Goal: Task Accomplishment & Management: Manage account settings

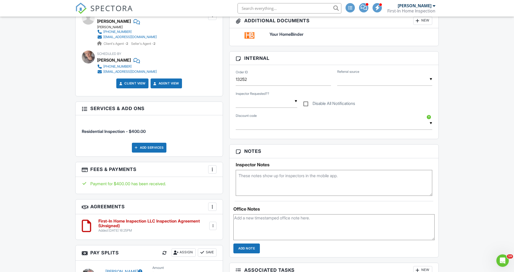
scroll to position [331, 0]
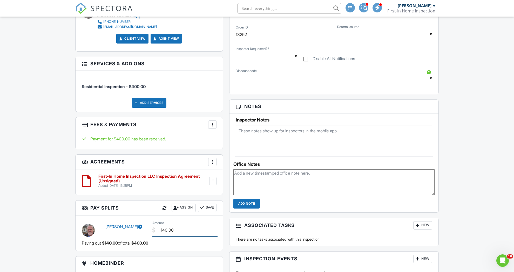
drag, startPoint x: 182, startPoint y: 232, endPoint x: 146, endPoint y: 228, distance: 36.9
click at [146, 228] on div "[PERSON_NAME] $ Amount 140.00" at bounding box center [149, 230] width 141 height 20
type input "160.00"
click at [215, 207] on button "Save" at bounding box center [207, 208] width 19 height 8
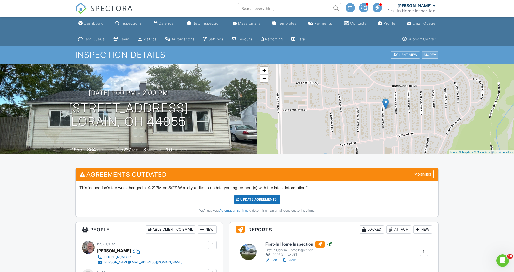
scroll to position [-1, 0]
click at [430, 55] on div "More" at bounding box center [429, 55] width 17 height 7
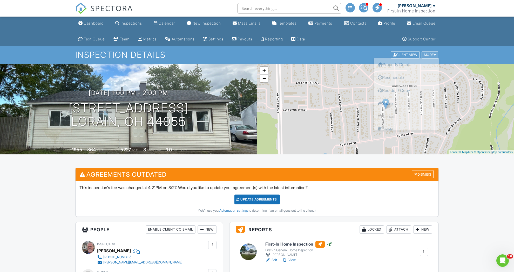
scroll to position [0, 0]
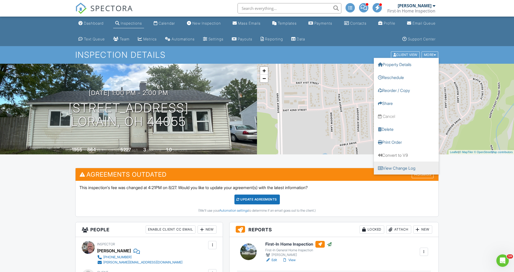
click at [399, 168] on link "View Change Log" at bounding box center [405, 168] width 65 height 13
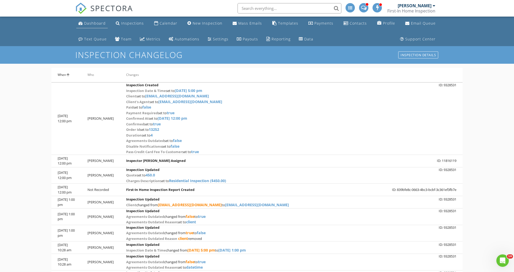
click at [94, 22] on div "Dashboard" at bounding box center [95, 23] width 22 height 5
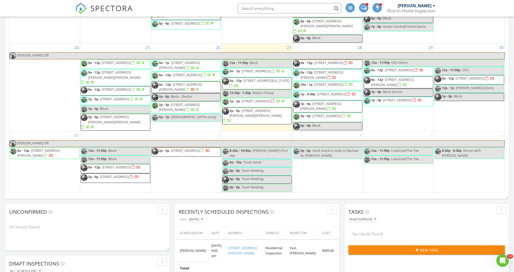
scroll to position [297, 0]
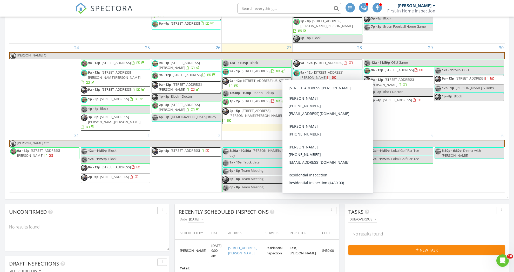
click at [319, 70] on span "36351 Mills Rd, North Ridgeville 44039" at bounding box center [321, 75] width 43 height 10
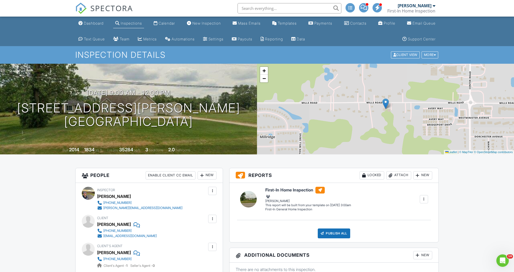
scroll to position [-1, 0]
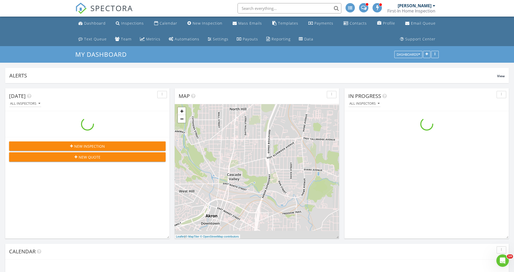
scroll to position [641, 514]
